Goal: Task Accomplishment & Management: Complete application form

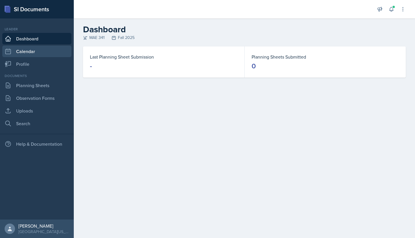
click at [51, 52] on link "Calendar" at bounding box center [36, 52] width 69 height 12
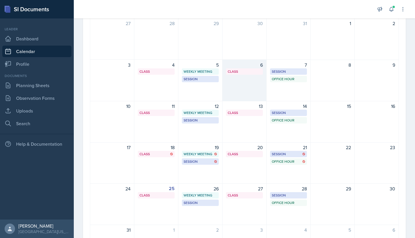
scroll to position [58, 0]
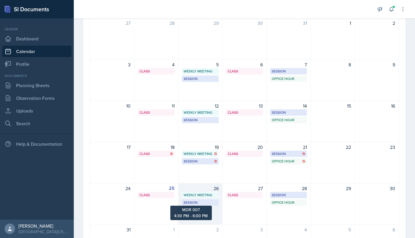
click at [206, 200] on div "Session" at bounding box center [200, 202] width 33 height 5
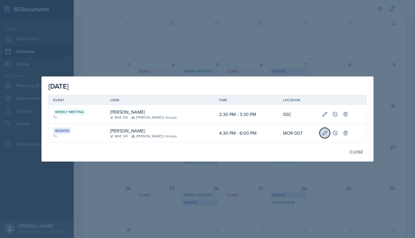
click at [323, 134] on icon at bounding box center [325, 133] width 4 height 4
select select "4"
select select "30"
select select "PM"
select select "6"
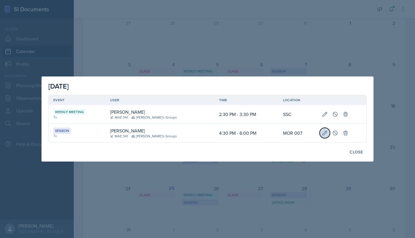
select select "0"
select select "PM"
type input "MOR 007"
select select "30b582fb-8ac9-49fb-a214-1fb047ccc295"
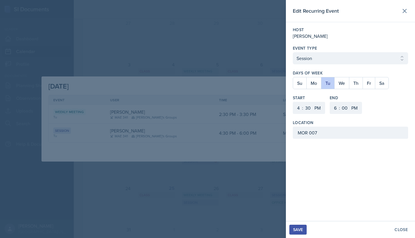
click at [260, 67] on div at bounding box center [207, 119] width 415 height 238
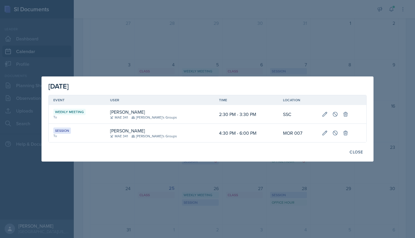
click at [278, 62] on div at bounding box center [207, 119] width 415 height 238
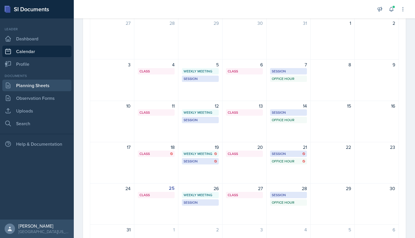
click at [48, 88] on link "Planning Sheets" at bounding box center [36, 86] width 69 height 12
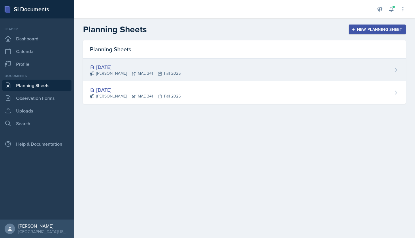
click at [191, 78] on div "[DATE] Hayato [PERSON_NAME] 341 Fall 2025" at bounding box center [244, 70] width 323 height 23
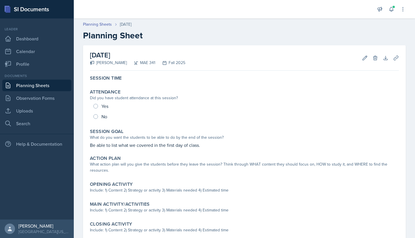
scroll to position [7, 0]
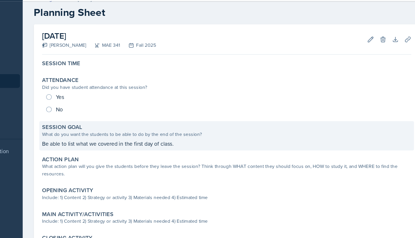
click at [197, 139] on p "Be able to list what we covered in the first day of class." at bounding box center [244, 137] width 309 height 7
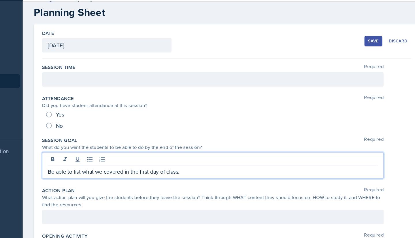
click at [214, 153] on div "Be able to list what we covered in the first day of class." at bounding box center [233, 156] width 286 height 22
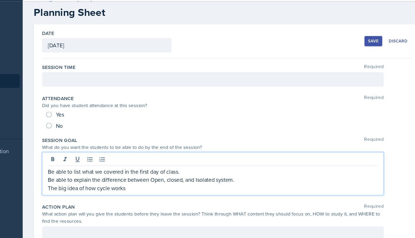
click at [106, 175] on p "The big idea of how cycle works" at bounding box center [233, 174] width 276 height 7
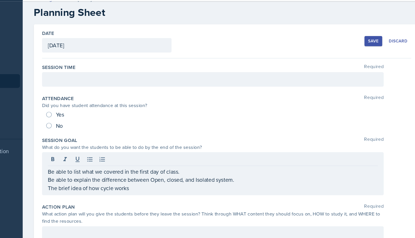
click at [183, 179] on div "Be able to list what we covered in the first day of class. Be able to explain t…" at bounding box center [233, 163] width 286 height 36
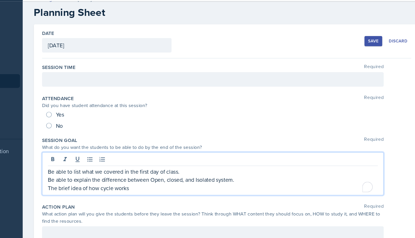
click at [177, 175] on p "The brief idea of how cycle works" at bounding box center [233, 174] width 276 height 7
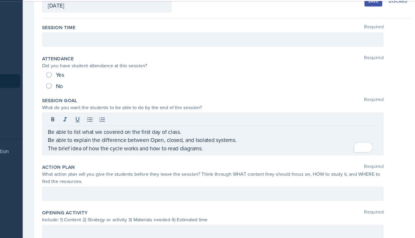
click at [165, 175] on div at bounding box center [233, 180] width 286 height 12
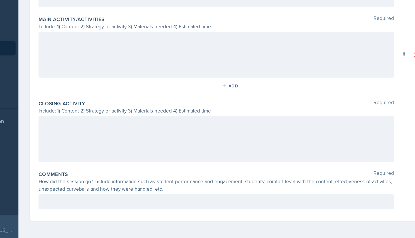
scroll to position [0, 0]
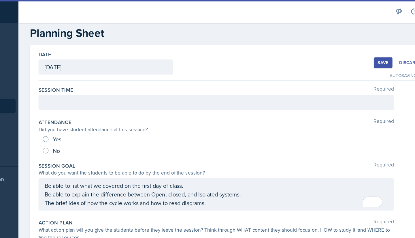
click at [174, 78] on div at bounding box center [233, 82] width 286 height 12
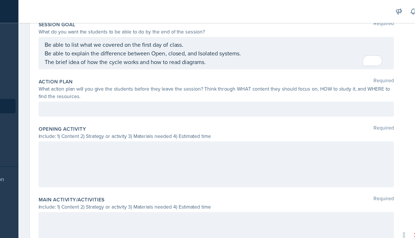
scroll to position [143, 0]
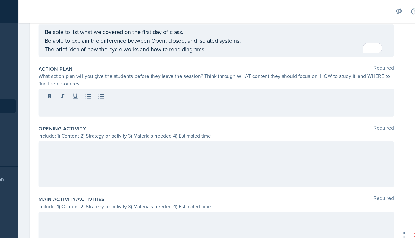
drag, startPoint x: 168, startPoint y: 86, endPoint x: 158, endPoint y: 67, distance: 21.2
click at [156, 66] on div "What action plan will you give the students before they leave the session? Thin…" at bounding box center [233, 64] width 286 height 12
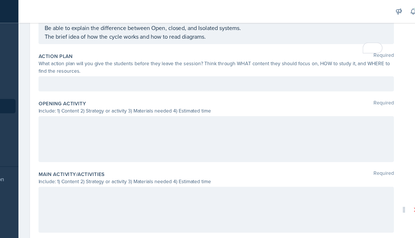
scroll to position [133, 0]
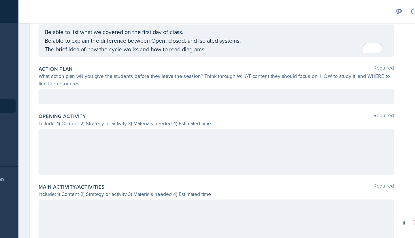
click at [170, 84] on div "Action Plan Required What action plan will you give the students before they le…" at bounding box center [244, 69] width 309 height 38
click at [173, 78] on div at bounding box center [233, 78] width 286 height 12
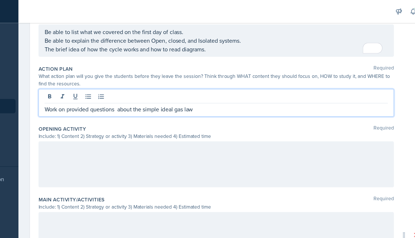
click at [183, 87] on p "Work on provided questions about the simple ideal gas law" at bounding box center [233, 87] width 276 height 7
click at [243, 90] on p "Work on provided questions about the application of ideal gas law" at bounding box center [233, 87] width 276 height 7
click at [251, 117] on div at bounding box center [233, 132] width 286 height 37
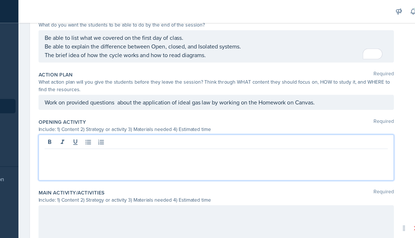
scroll to position [138, 0]
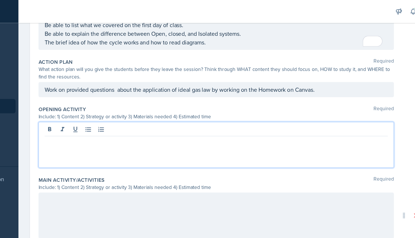
click at [269, 76] on p "Work on provided questions about the application of ideal gas law by working on…" at bounding box center [233, 72] width 276 height 7
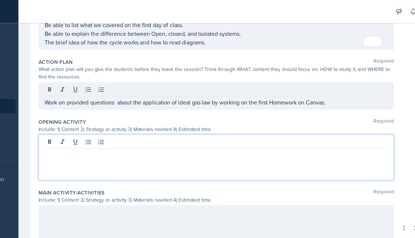
click at [278, 115] on div at bounding box center [233, 126] width 286 height 37
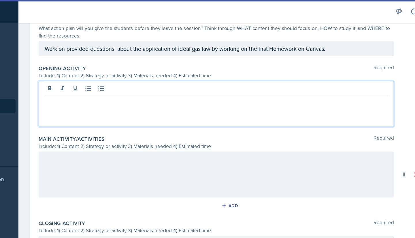
scroll to position [170, 0]
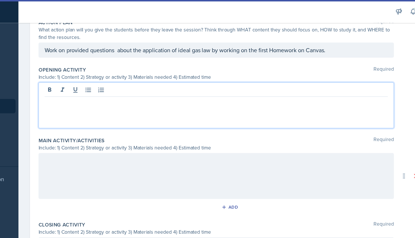
click at [212, 92] on div at bounding box center [233, 84] width 286 height 37
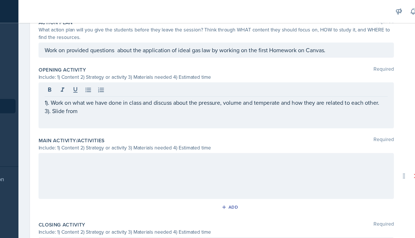
click at [93, 91] on div "1). Work on what we have done in class and discuss about the pressure, volume a…" at bounding box center [233, 84] width 286 height 37
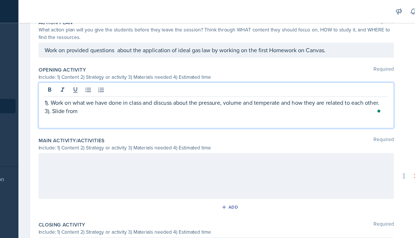
click at [95, 90] on p "3). Slide from" at bounding box center [233, 89] width 276 height 7
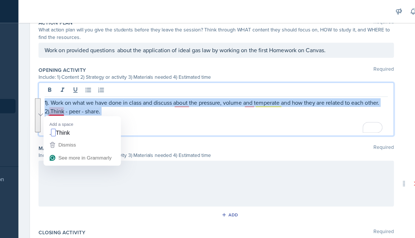
click at [99, 89] on p "2).Think - peer - share." at bounding box center [233, 89] width 276 height 7
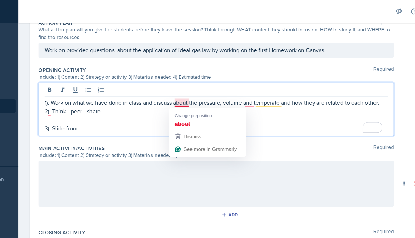
click at [228, 83] on p "1). Work on what we have done in class and discuss about the pressure, volume a…" at bounding box center [233, 82] width 276 height 7
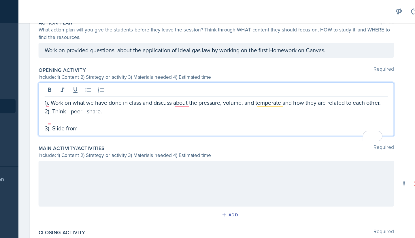
click at [227, 86] on p "1). Work on what we have done in class and discuss about the pressure, volume, …" at bounding box center [233, 82] width 276 height 7
click at [196, 86] on p "1). Work on what we have done in class and discuss about the pressure, volume, …" at bounding box center [233, 82] width 276 height 7
click at [184, 93] on p "2). Think - peer - share." at bounding box center [233, 89] width 276 height 7
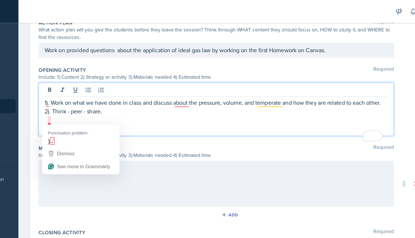
click at [112, 93] on p "2). Think - peer - share." at bounding box center [233, 89] width 276 height 7
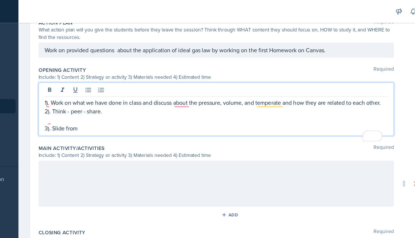
click at [145, 93] on p "2). Think - peer - share." at bounding box center [233, 89] width 276 height 7
click at [99, 84] on p "1). Work on what we have done in class and discuss about the pressure, volume, …" at bounding box center [233, 82] width 276 height 7
click at [137, 107] on p "3). Slide from" at bounding box center [233, 103] width 276 height 7
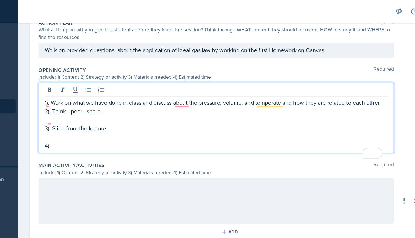
click at [100, 93] on p "2). Think - peer - share." at bounding box center [233, 89] width 276 height 7
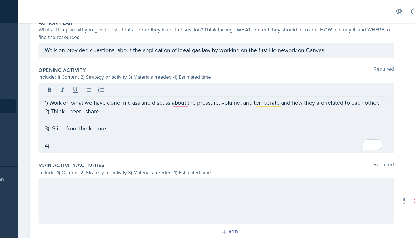
drag, startPoint x: 101, startPoint y: 90, endPoint x: 93, endPoint y: 112, distance: 23.0
click at [93, 112] on div "1) Work on what we have done in class and discuss about the pressure, volume, a…" at bounding box center [233, 94] width 286 height 57
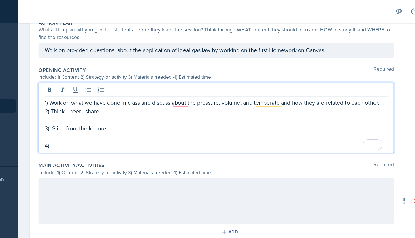
click at [97, 96] on p "To enrich screen reader interactions, please activate Accessibility in Grammarl…" at bounding box center [233, 96] width 276 height 7
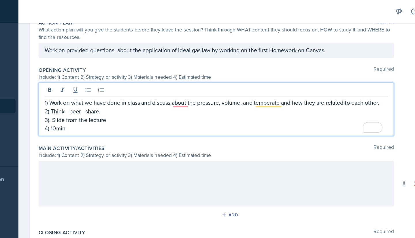
click at [131, 135] on div at bounding box center [233, 147] width 286 height 37
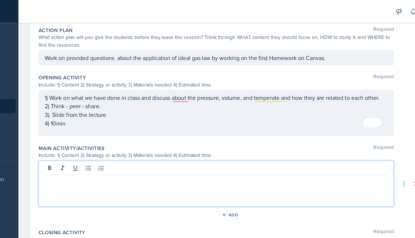
drag, startPoint x: 119, startPoint y: 148, endPoint x: 99, endPoint y: 143, distance: 20.8
click at [99, 143] on p at bounding box center [233, 145] width 276 height 7
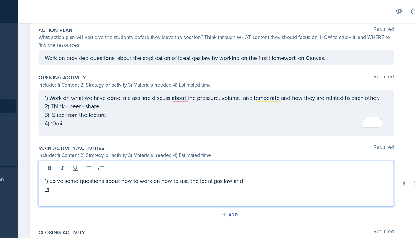
click at [260, 144] on p "1) Solve some questions about how to work on how to use the Ideal gas law and" at bounding box center [233, 145] width 276 height 7
click at [249, 151] on p "2)" at bounding box center [233, 152] width 276 height 7
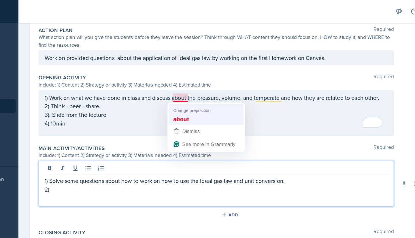
scroll to position [174, 0]
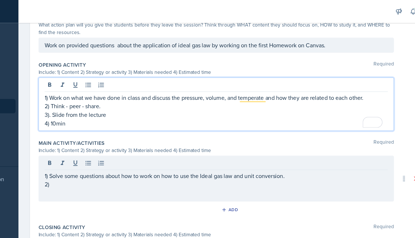
click at [118, 153] on div "1) Solve some questions about how to work on how to use the Ideal gas law and u…" at bounding box center [233, 143] width 286 height 37
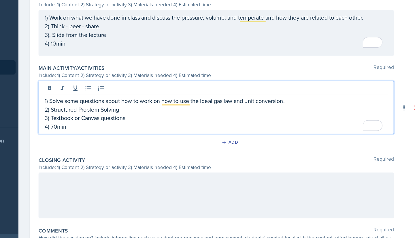
click at [145, 180] on div at bounding box center [233, 188] width 286 height 37
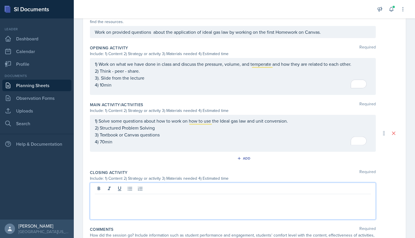
scroll to position [0, 0]
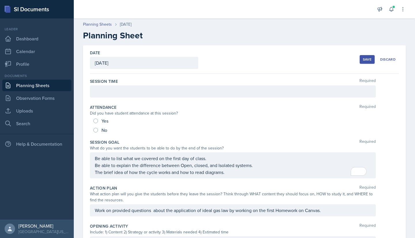
click at [366, 59] on div "Save" at bounding box center [367, 59] width 9 height 5
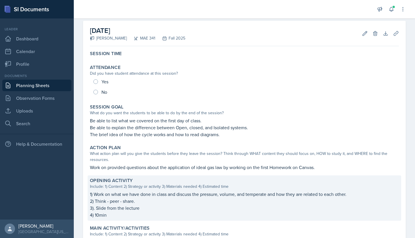
scroll to position [8, 0]
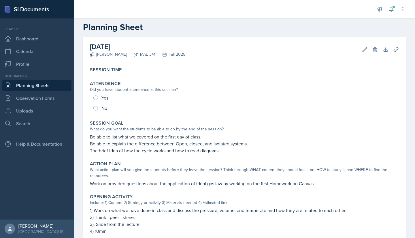
click at [178, 36] on header "Planning Sheets [DATE] Planning Sheet" at bounding box center [244, 22] width 341 height 31
